Goal: Information Seeking & Learning: Get advice/opinions

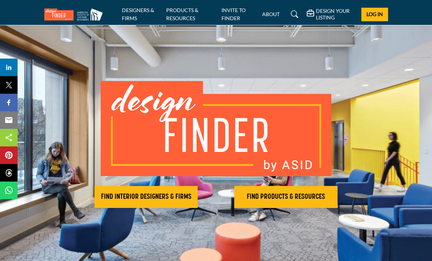
click at [167, 196] on h2 "FIND INTERIOR DESIGNERS & FIRMS" at bounding box center [146, 197] width 99 height 9
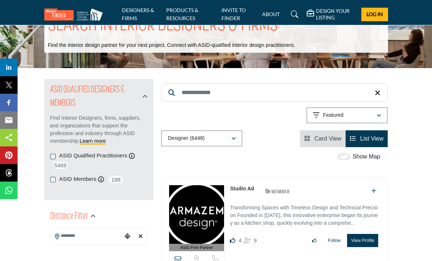
scroll to position [31, 0]
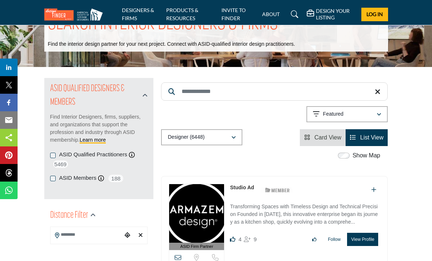
click at [226, 91] on input "Search Keyword" at bounding box center [274, 91] width 227 height 18
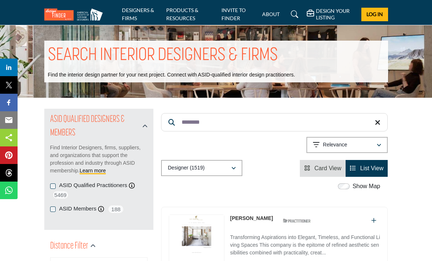
type input "*******"
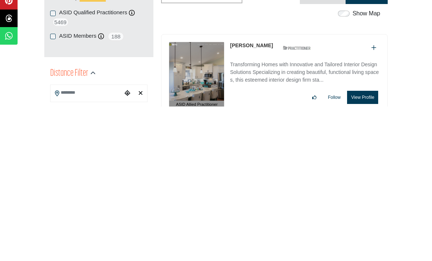
scroll to position [24, 0]
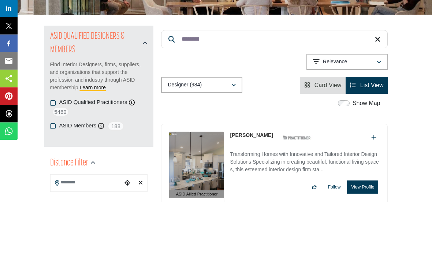
click at [234, 142] on icon "button" at bounding box center [234, 144] width 4 height 5
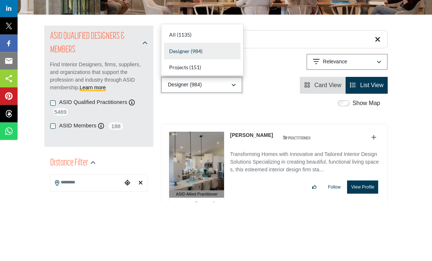
scroll to position [83, 0]
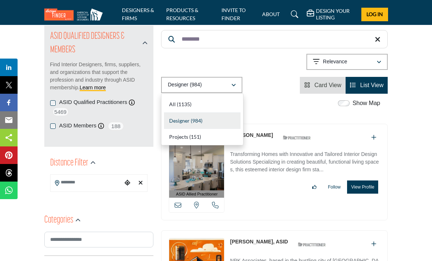
click at [207, 120] on div "Designer (984)" at bounding box center [202, 121] width 77 height 16
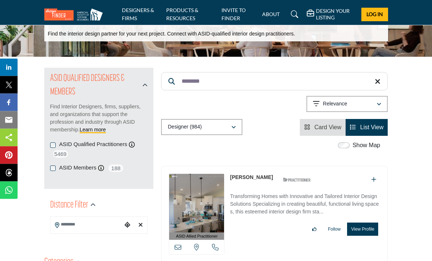
scroll to position [41, 0]
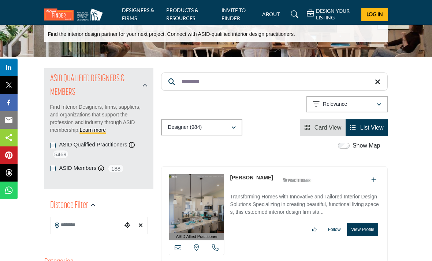
click at [361, 109] on button "Relevance" at bounding box center [347, 104] width 81 height 16
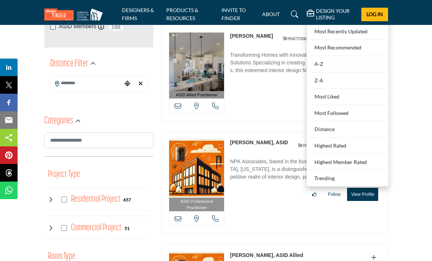
scroll to position [177, 0]
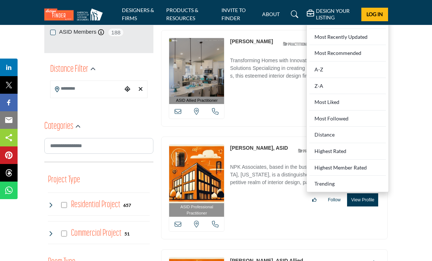
click at [352, 136] on div "Distance" at bounding box center [348, 135] width 77 height 16
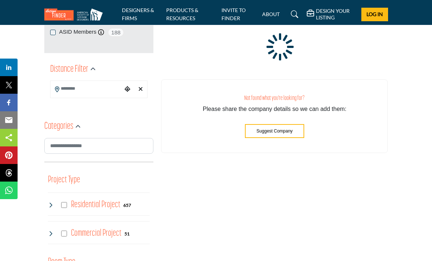
click at [91, 95] on input "Search Location" at bounding box center [87, 89] width 72 height 14
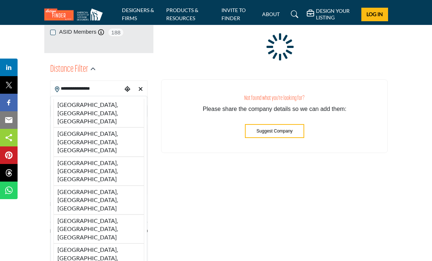
click at [119, 102] on li "[GEOGRAPHIC_DATA], [GEOGRAPHIC_DATA], [GEOGRAPHIC_DATA]" at bounding box center [98, 113] width 91 height 29
type input "**********"
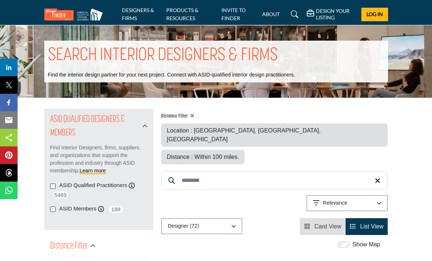
click at [239, 154] on span "Distance : Within 100 miles." at bounding box center [203, 157] width 72 height 6
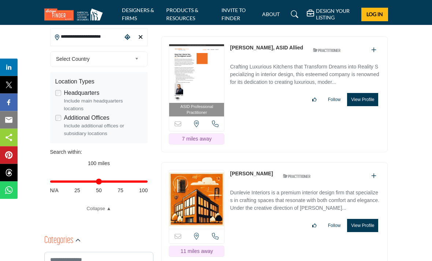
scroll to position [230, 0]
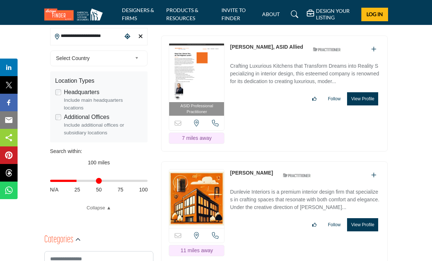
type input "**"
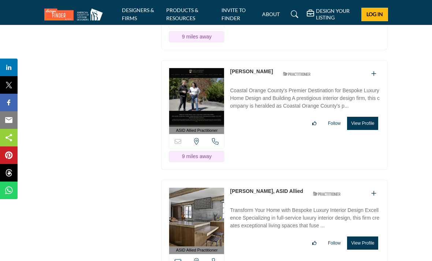
scroll to position [2160, 0]
click at [363, 237] on button "View Profile" at bounding box center [362, 243] width 31 height 13
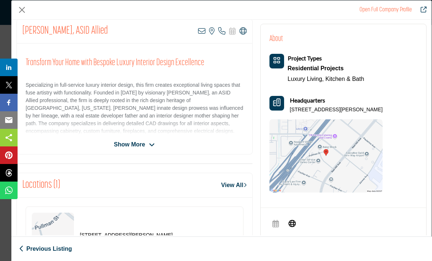
scroll to position [172, 0]
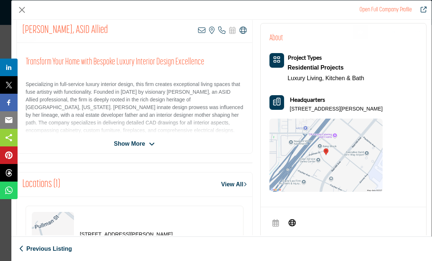
click at [23, 13] on button "Close" at bounding box center [21, 9] width 11 height 11
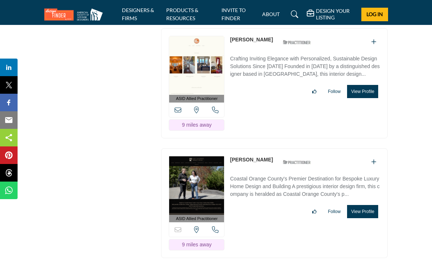
scroll to position [2071, 0]
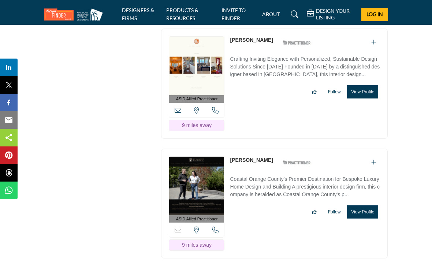
click at [362, 206] on button "View Profile" at bounding box center [362, 212] width 31 height 13
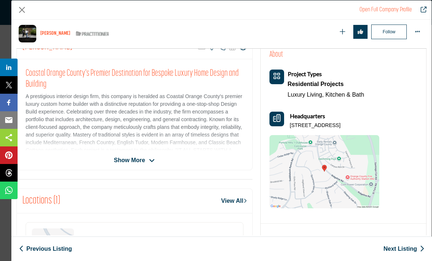
scroll to position [157, 0]
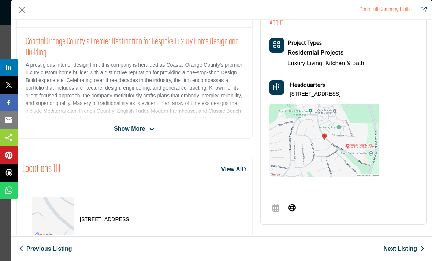
click at [135, 128] on span "Show More" at bounding box center [129, 129] width 31 height 9
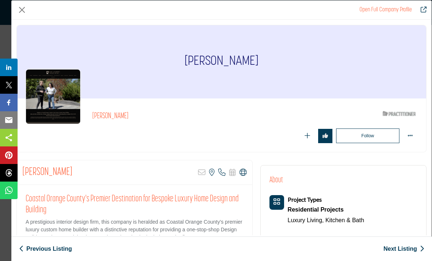
scroll to position [0, 0]
click at [27, 7] on button "Close" at bounding box center [21, 9] width 11 height 11
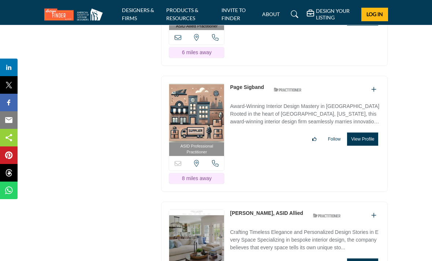
scroll to position [1778, 0]
click at [367, 259] on button "View Profile" at bounding box center [362, 265] width 31 height 13
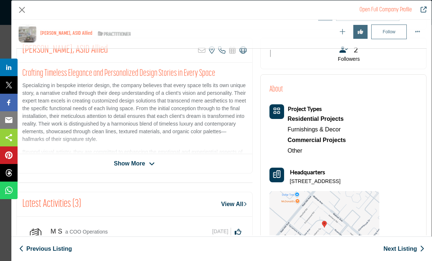
scroll to position [156, 0]
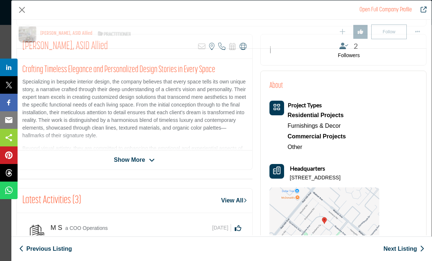
click at [127, 158] on span "Show More" at bounding box center [129, 160] width 31 height 9
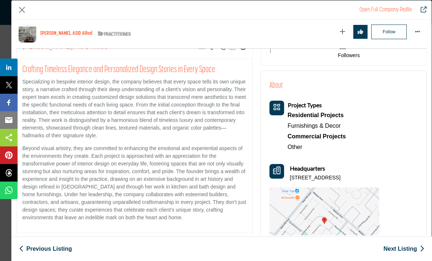
click at [25, 9] on button "Close" at bounding box center [21, 9] width 11 height 11
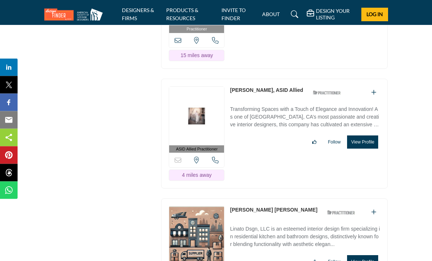
scroll to position [1534, 0]
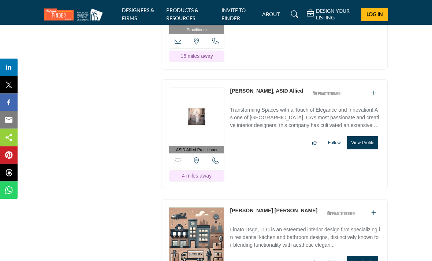
click at [368, 256] on button "View Profile" at bounding box center [362, 262] width 31 height 13
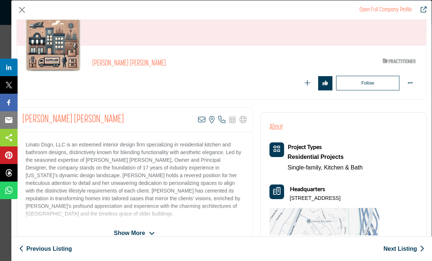
scroll to position [52, 0]
click at [137, 232] on span "Show More" at bounding box center [129, 233] width 31 height 9
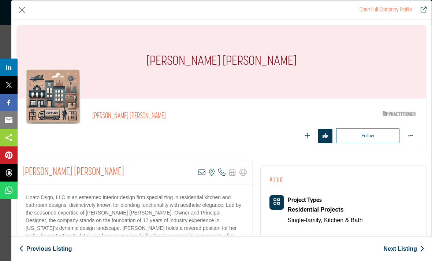
scroll to position [0, 0]
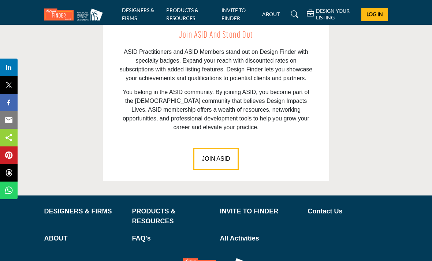
scroll to position [1071, 0]
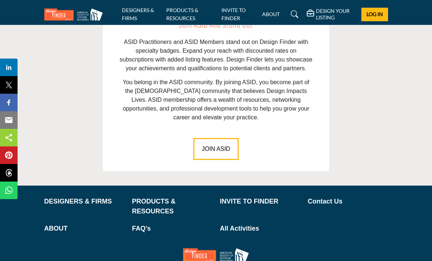
click at [139, 224] on p "FAQ's" at bounding box center [172, 229] width 80 height 10
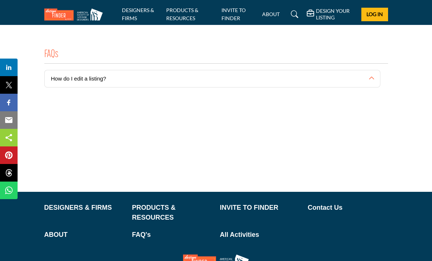
click at [146, 12] on link "DESIGNERS & FIRMS" at bounding box center [138, 14] width 32 height 14
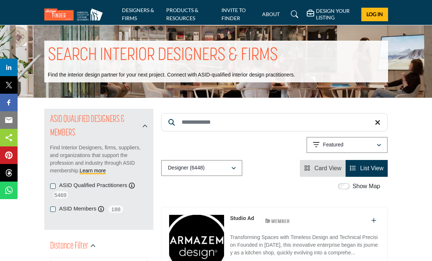
click at [226, 121] on input "Search Keyword" at bounding box center [274, 122] width 227 height 18
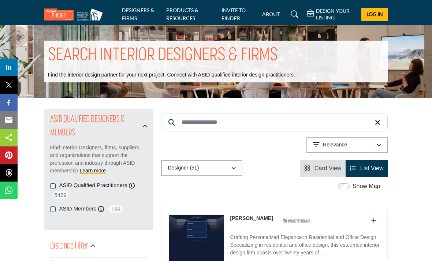
type input "**********"
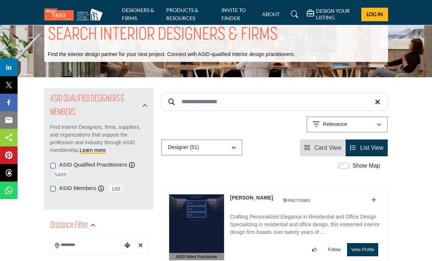
scroll to position [21, 0]
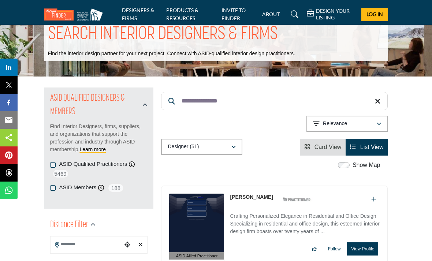
click at [98, 151] on link "Learn more" at bounding box center [93, 150] width 26 height 6
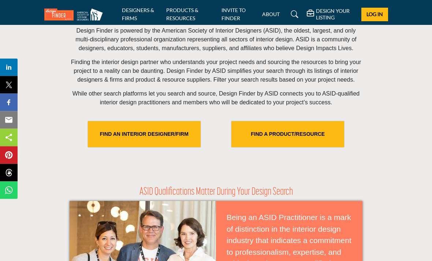
scroll to position [227, 0]
click at [135, 145] on link "FIND AN INTERIOR DESIGNER/FIRM" at bounding box center [144, 134] width 113 height 26
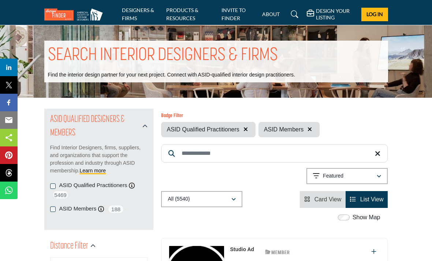
click at [232, 154] on input "Search Keyword" at bounding box center [274, 153] width 227 height 18
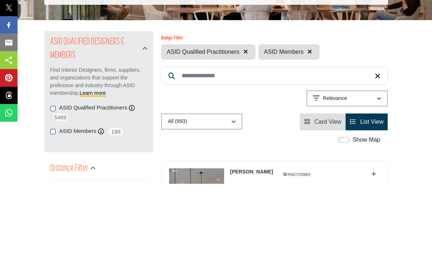
type input "**********"
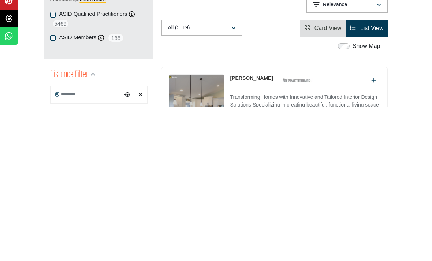
scroll to position [172, 0]
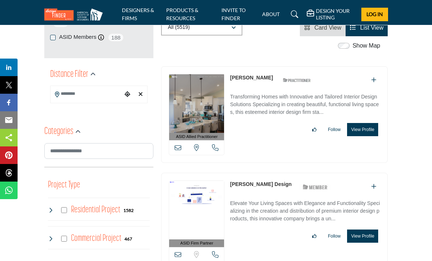
click at [70, 96] on input "Search Location" at bounding box center [87, 94] width 72 height 14
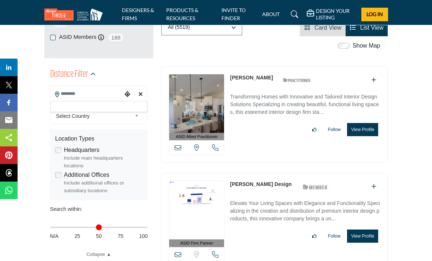
scroll to position [171, 0]
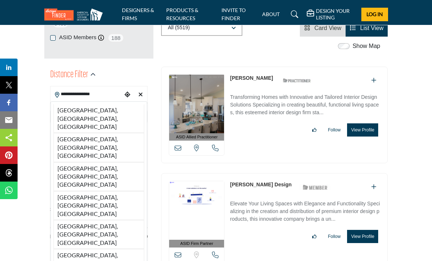
click at [118, 111] on li "[GEOGRAPHIC_DATA], [GEOGRAPHIC_DATA], [GEOGRAPHIC_DATA]" at bounding box center [98, 118] width 91 height 29
type input "**********"
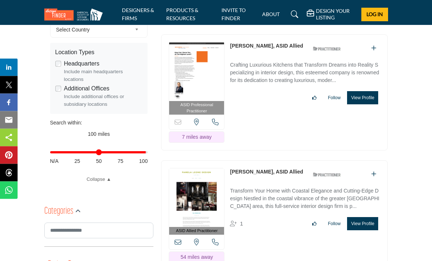
scroll to position [258, 0]
type input "**"
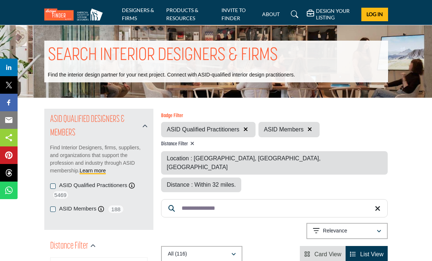
click at [366, 227] on div "Relevance" at bounding box center [344, 231] width 63 height 9
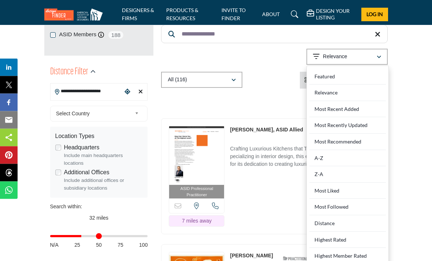
click at [329, 134] on Recommended "Most Recommended" at bounding box center [348, 142] width 77 height 16
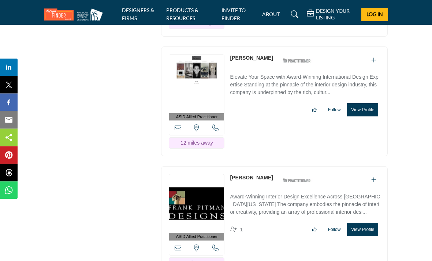
scroll to position [5725, 0]
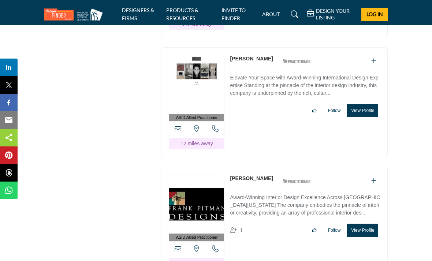
click at [364, 224] on button "View Profile" at bounding box center [362, 230] width 31 height 13
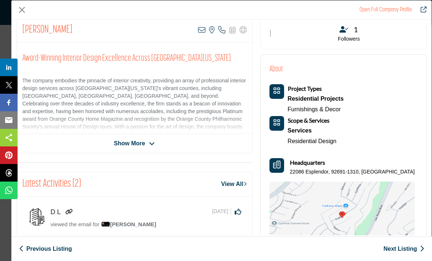
scroll to position [144, 0]
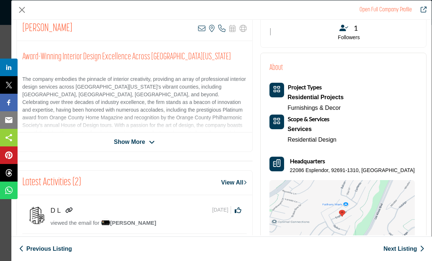
click at [130, 139] on span "Show More" at bounding box center [129, 142] width 31 height 9
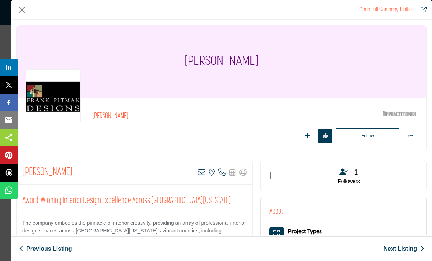
scroll to position [0, 0]
click at [24, 7] on button "Close" at bounding box center [21, 9] width 11 height 11
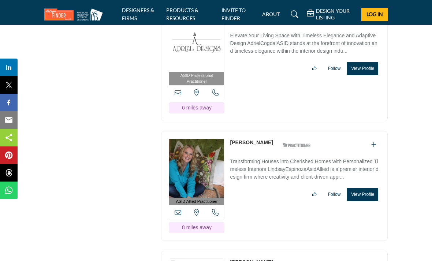
scroll to position [6757, 0]
